Goal: Communication & Community: Answer question/provide support

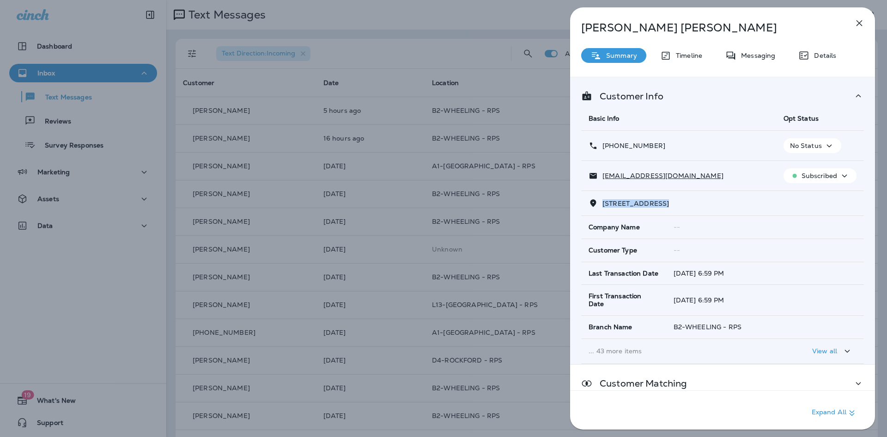
click at [856, 21] on icon "button" at bounding box center [859, 23] width 11 height 11
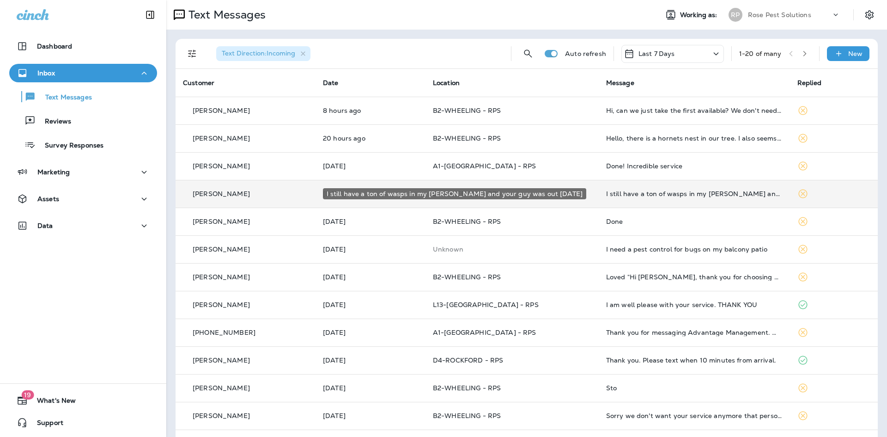
click at [649, 193] on div "I still have a ton of wasps in my [PERSON_NAME] and your guy was out [DATE]" at bounding box center [694, 193] width 177 height 7
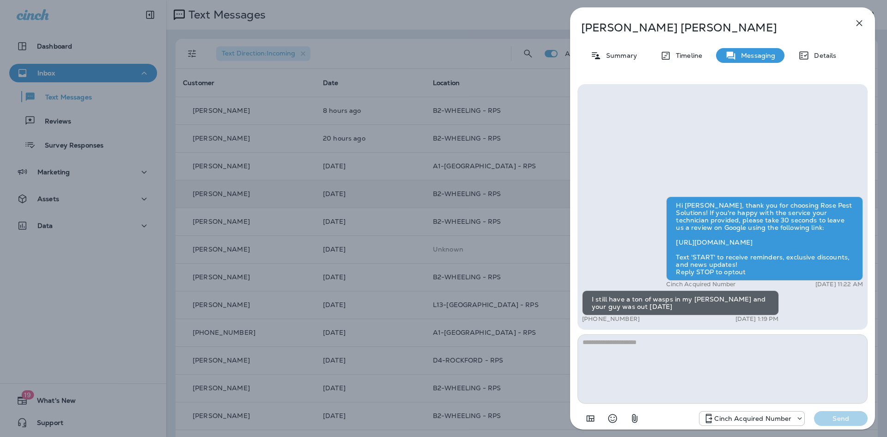
click at [640, 350] on textarea at bounding box center [723, 368] width 290 height 69
type textarea "**********"
click at [843, 415] on p "Send" at bounding box center [841, 418] width 39 height 8
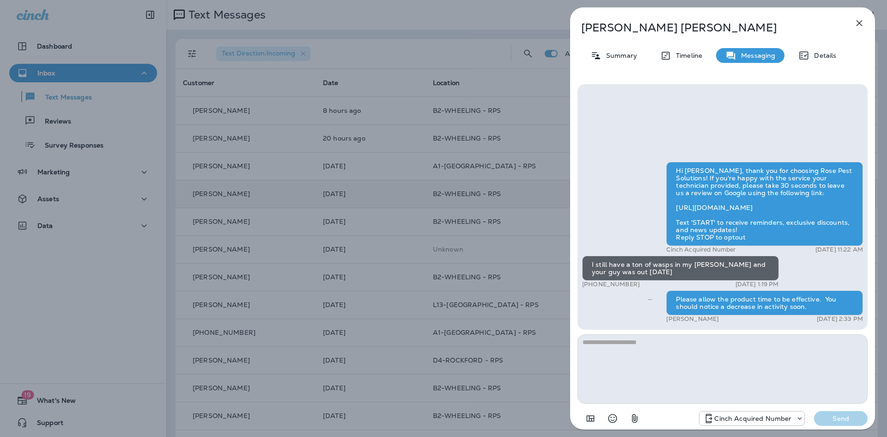
click at [864, 24] on icon "button" at bounding box center [859, 23] width 11 height 11
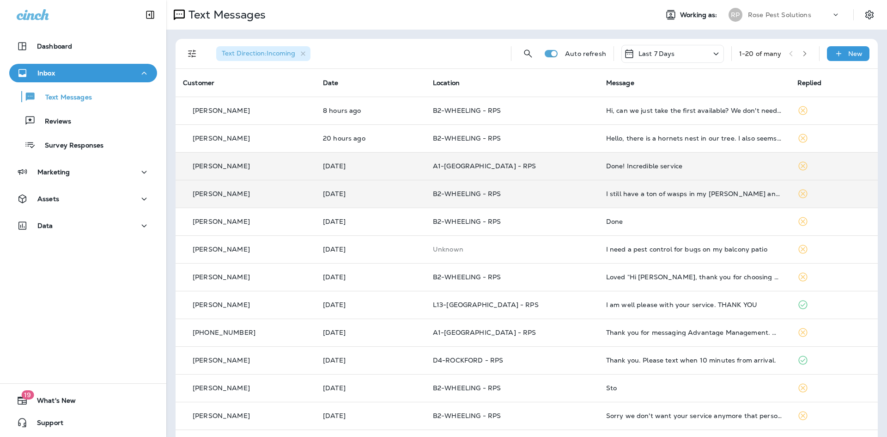
click at [652, 165] on div "Done! Incredible service" at bounding box center [694, 165] width 177 height 7
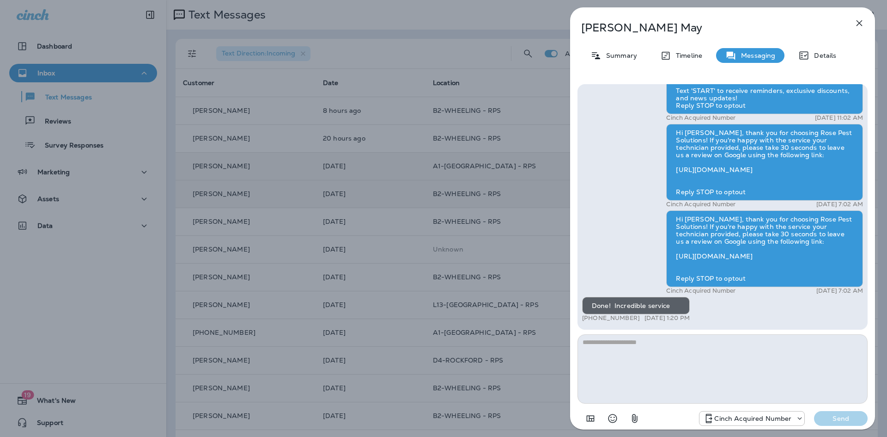
click at [660, 378] on textarea at bounding box center [723, 368] width 290 height 69
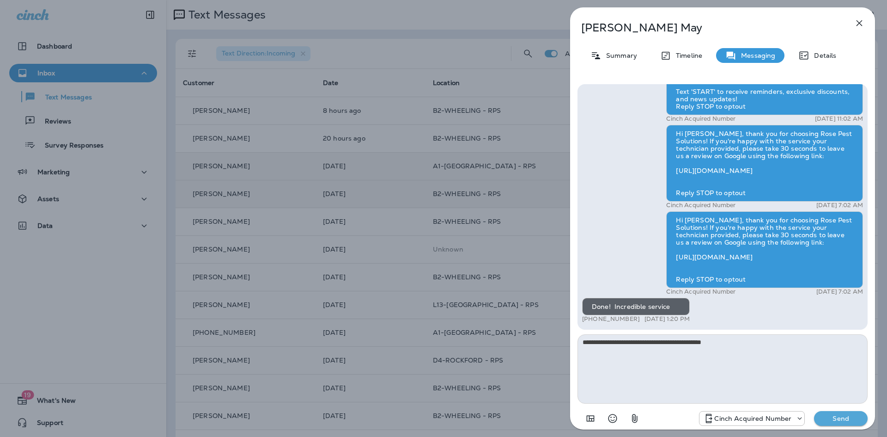
type textarea "**********"
click at [841, 420] on p "Send" at bounding box center [841, 418] width 39 height 8
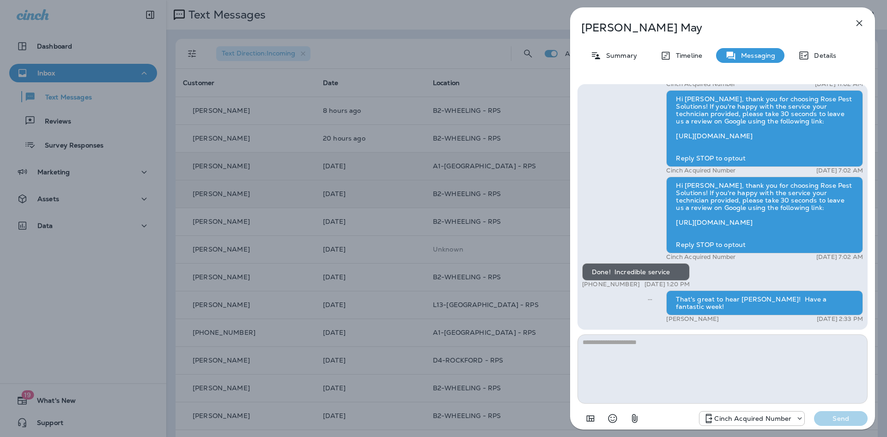
click at [858, 21] on icon "button" at bounding box center [859, 23] width 11 height 11
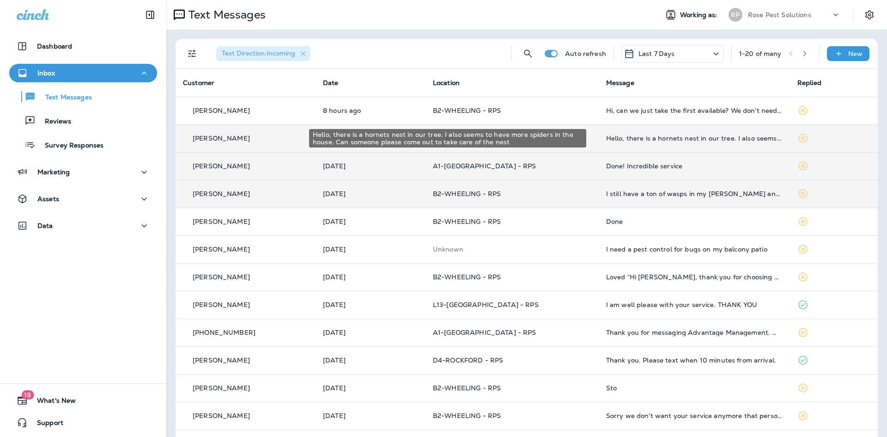
click at [632, 140] on div "Hello, there is a hornets nest in our tree. I also seems to have more spiders i…" at bounding box center [694, 137] width 177 height 7
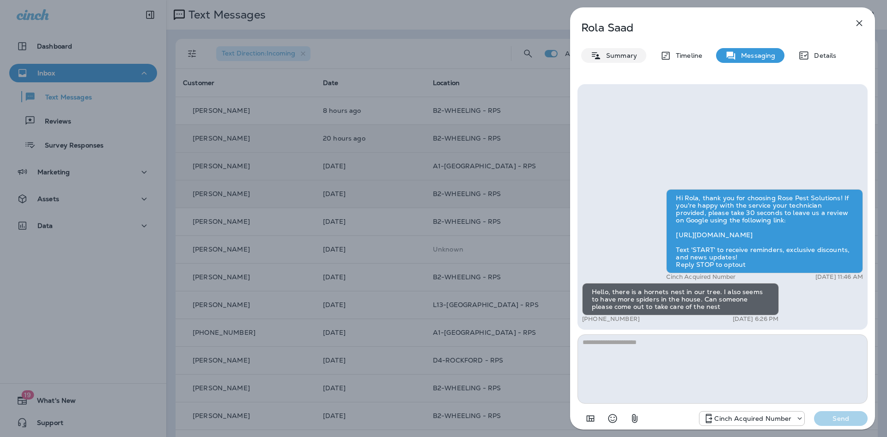
click at [634, 53] on p "Summary" at bounding box center [620, 55] width 36 height 7
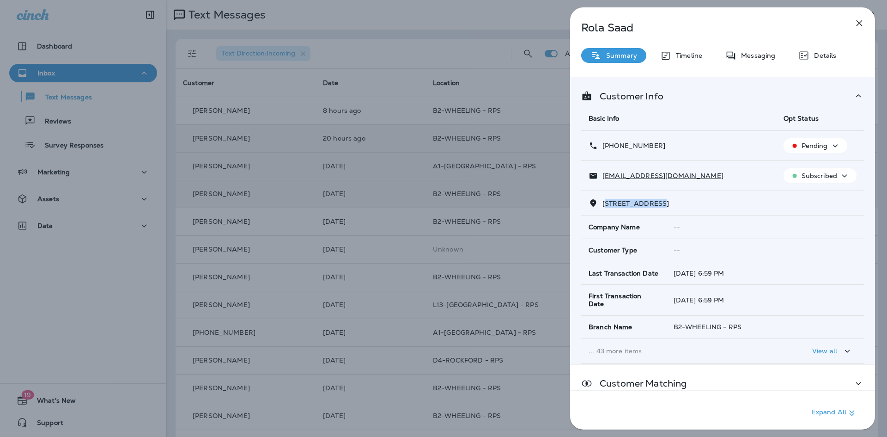
drag, startPoint x: 604, startPoint y: 205, endPoint x: 652, endPoint y: 207, distance: 47.6
click at [652, 207] on span "[STREET_ADDRESS]" at bounding box center [636, 203] width 67 height 8
drag, startPoint x: 603, startPoint y: 202, endPoint x: 648, endPoint y: 207, distance: 45.5
click at [648, 207] on span "[STREET_ADDRESS]" at bounding box center [636, 203] width 67 height 8
copy span "[GEOGRAPHIC_DATA]"
